Goal: Information Seeking & Learning: Learn about a topic

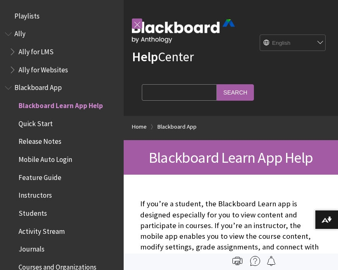
scroll to position [85, 0]
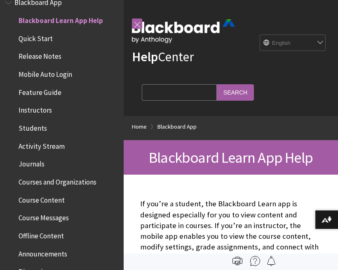
click at [163, 93] on input "Search Query" at bounding box center [179, 92] width 75 height 16
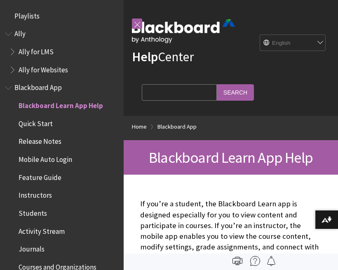
scroll to position [0, 0]
